Goal: Task Accomplishment & Management: Use online tool/utility

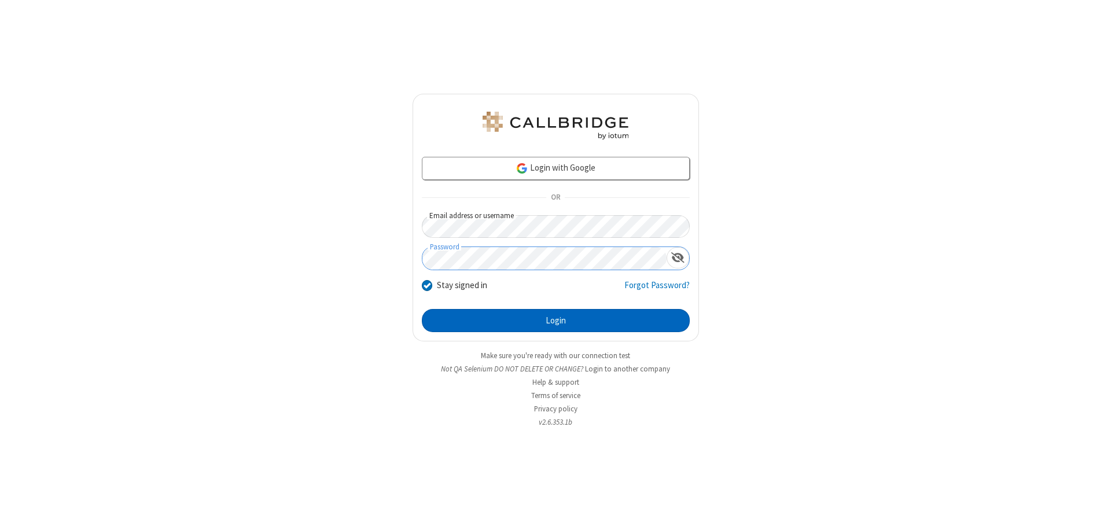
click at [556, 321] on button "Login" at bounding box center [556, 320] width 268 height 23
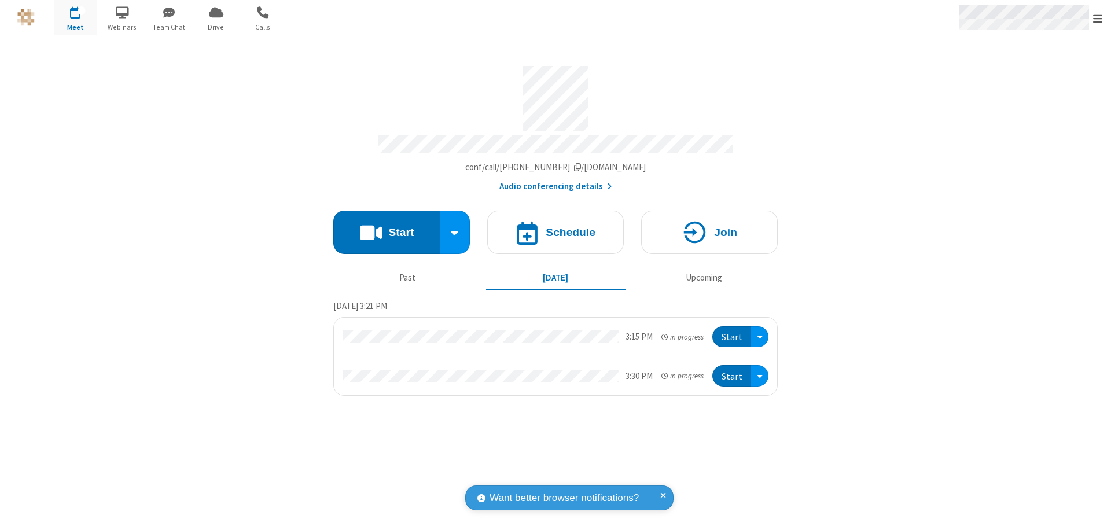
click at [1098, 18] on span "Open menu" at bounding box center [1097, 19] width 9 height 12
click at [216, 27] on span "Drive" at bounding box center [215, 27] width 43 height 10
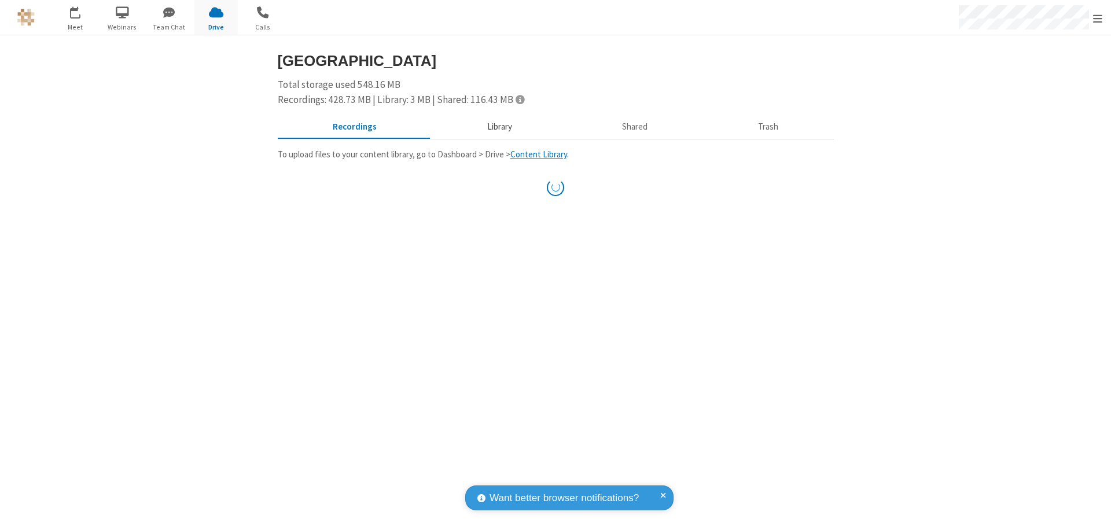
click at [498, 127] on button "Library" at bounding box center [499, 127] width 135 height 22
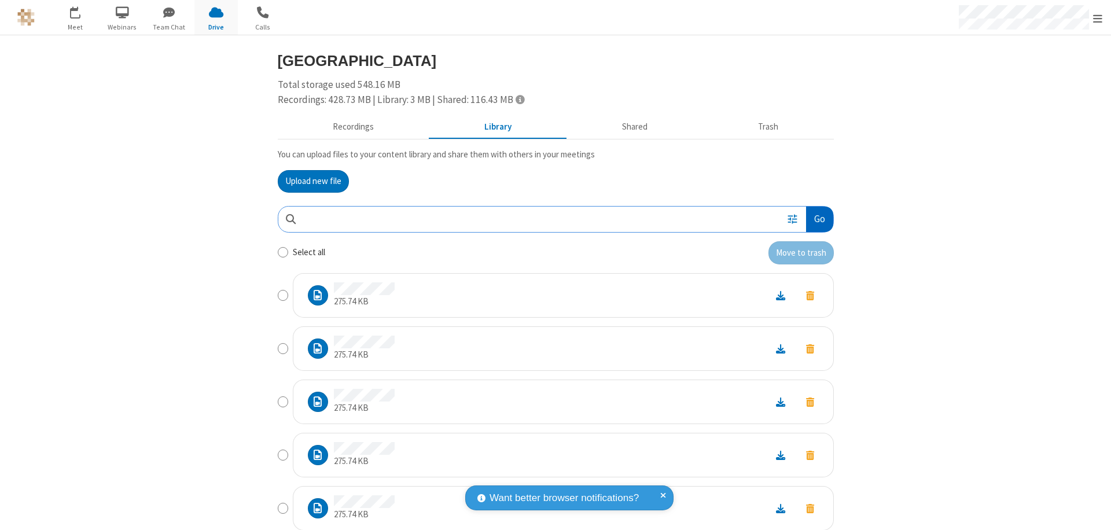
click at [815, 219] on button "Go" at bounding box center [819, 220] width 27 height 26
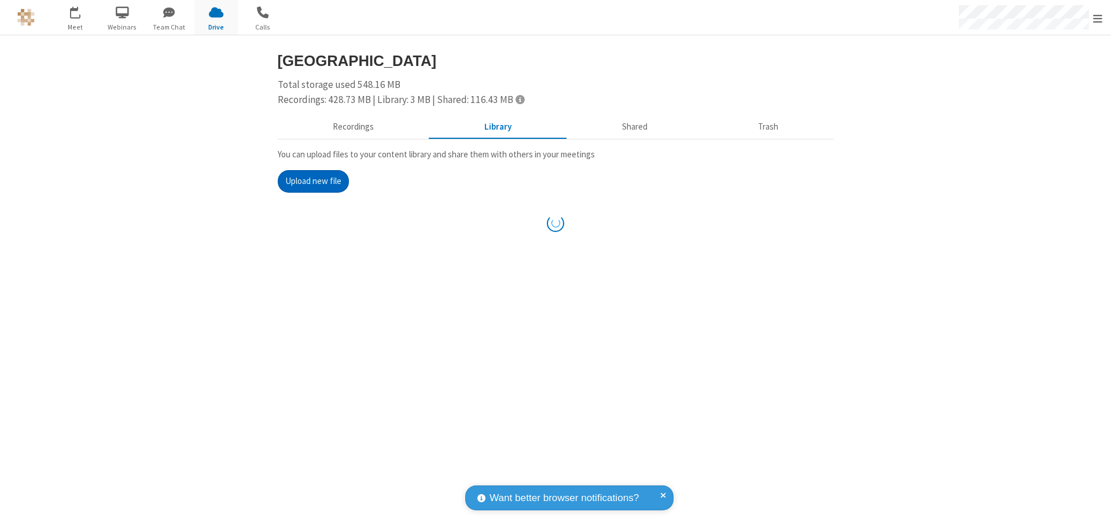
click at [308, 181] on button "Upload new file" at bounding box center [313, 181] width 71 height 23
